Goal: Navigation & Orientation: Find specific page/section

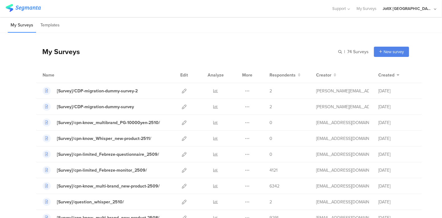
scroll to position [35, 0]
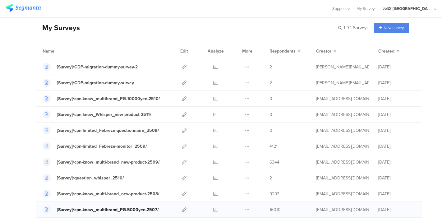
scroll to position [35, 0]
